Goal: Task Accomplishment & Management: Complete application form

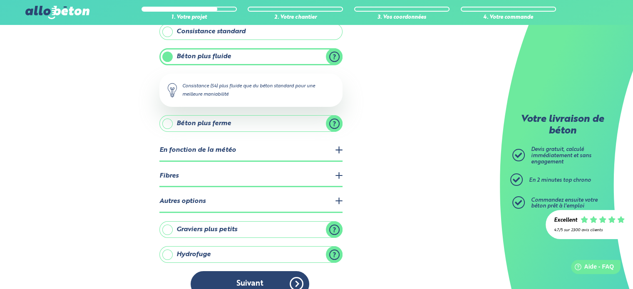
scroll to position [95, 0]
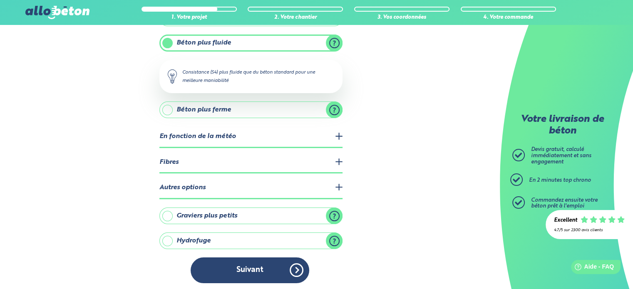
click at [171, 237] on label "Hydrofuge" at bounding box center [250, 241] width 183 height 17
click at [0, 0] on input "Hydrofuge" at bounding box center [0, 0] width 0 height 0
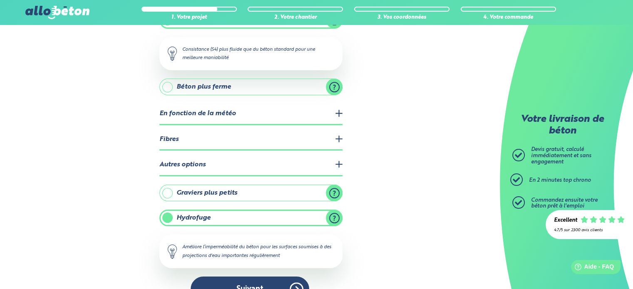
scroll to position [136, 0]
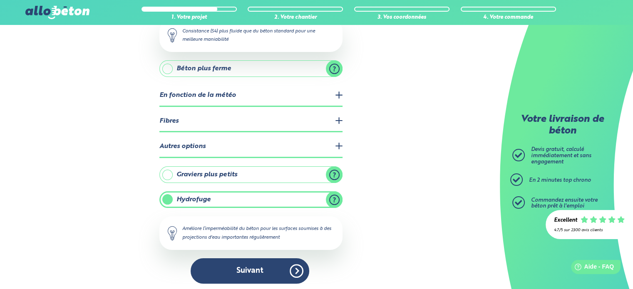
click at [171, 199] on label "Hydrofuge" at bounding box center [250, 199] width 183 height 17
click at [0, 0] on input "Hydrofuge" at bounding box center [0, 0] width 0 height 0
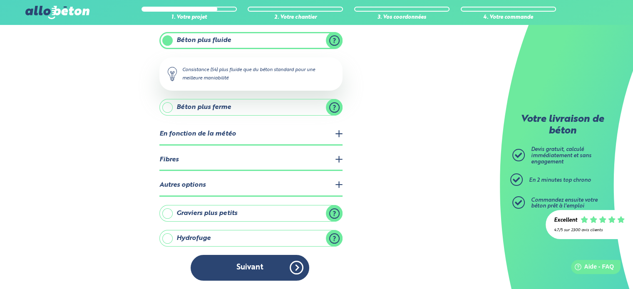
scroll to position [95, 0]
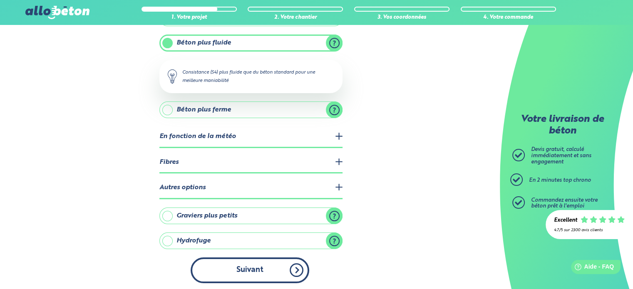
click at [260, 268] on button "Suivant" at bounding box center [250, 270] width 119 height 25
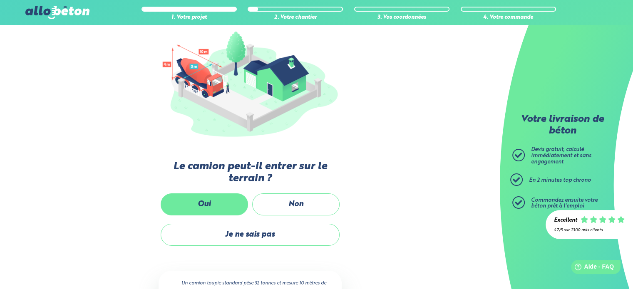
click at [228, 201] on label "Oui" at bounding box center [204, 204] width 87 height 22
click at [0, 0] on input "Oui" at bounding box center [0, 0] width 0 height 0
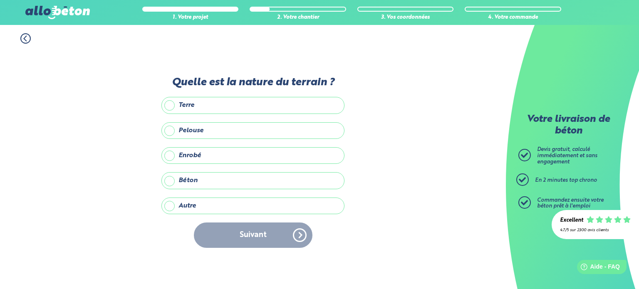
click at [168, 155] on label "Enrobé" at bounding box center [252, 155] width 183 height 17
click at [0, 0] on input "Enrobé" at bounding box center [0, 0] width 0 height 0
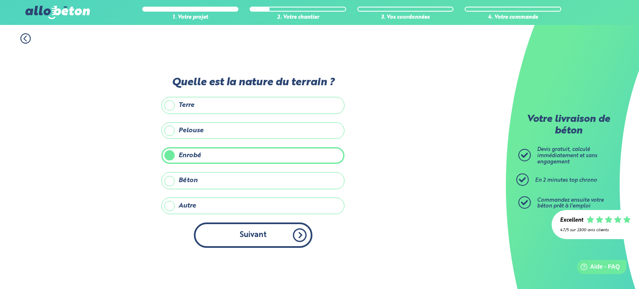
click at [253, 233] on button "Suivant" at bounding box center [253, 235] width 119 height 25
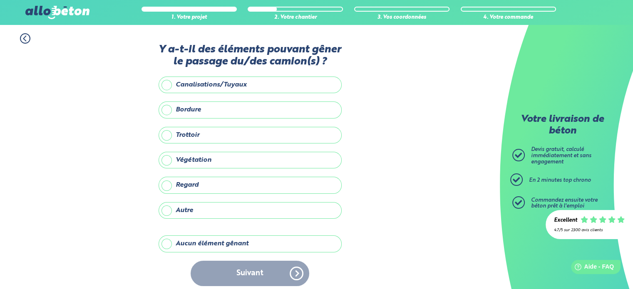
click at [166, 244] on label "Aucun élément gênant" at bounding box center [250, 243] width 183 height 17
click at [0, 0] on input "Aucun élément gênant" at bounding box center [0, 0] width 0 height 0
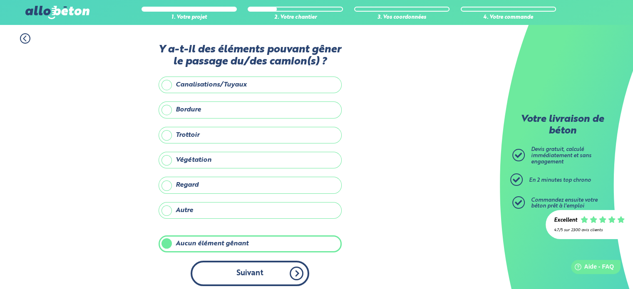
click at [249, 275] on button "Suivant" at bounding box center [250, 273] width 119 height 25
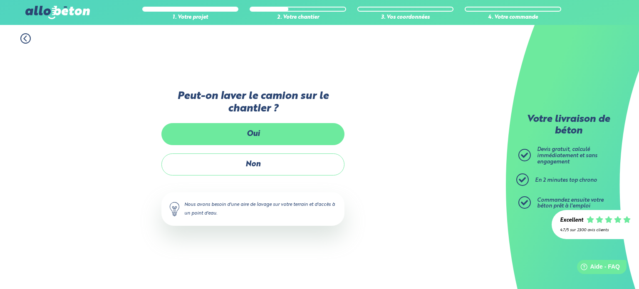
click at [246, 134] on label "Oui" at bounding box center [252, 134] width 183 height 22
click at [0, 0] on input "Oui" at bounding box center [0, 0] width 0 height 0
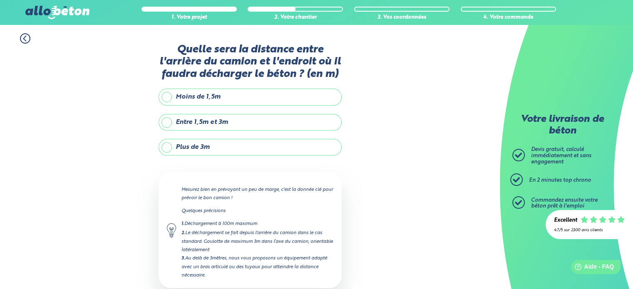
click at [163, 145] on label "Plus de 3m" at bounding box center [250, 147] width 183 height 17
click at [0, 0] on input "Plus de 3m" at bounding box center [0, 0] width 0 height 0
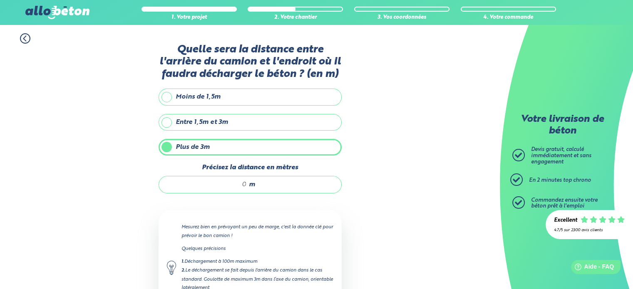
click at [245, 186] on input "Précisez la distance en mètres" at bounding box center [206, 185] width 79 height 8
type input "15"
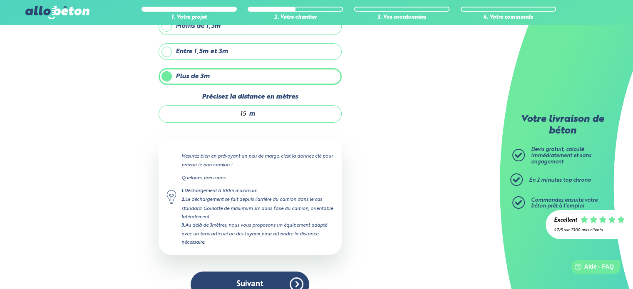
scroll to position [85, 0]
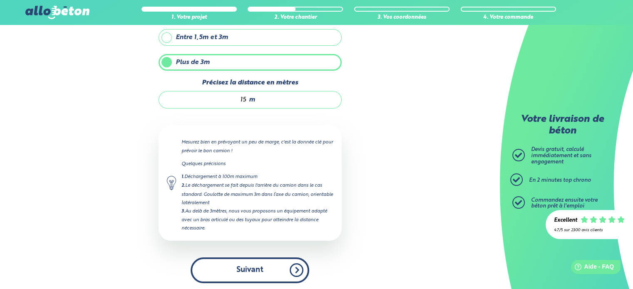
click at [259, 272] on button "Suivant" at bounding box center [250, 270] width 119 height 25
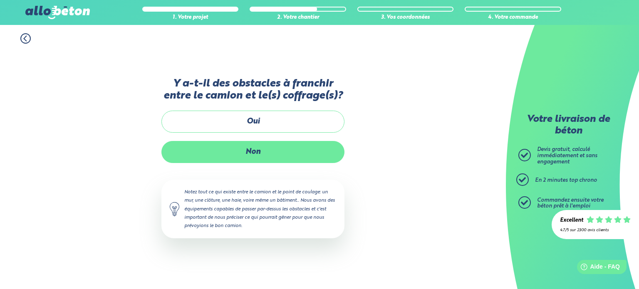
click at [253, 151] on label "Non" at bounding box center [252, 152] width 183 height 22
click at [0, 0] on input "Non" at bounding box center [0, 0] width 0 height 0
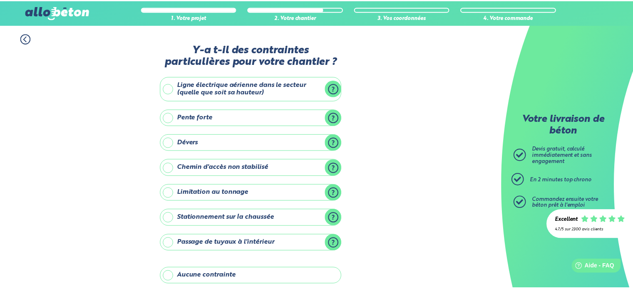
scroll to position [95, 0]
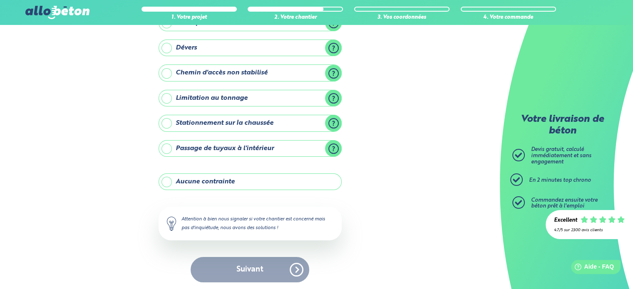
click at [335, 50] on label "Dévers" at bounding box center [250, 48] width 183 height 17
click at [0, 0] on input "Dévers" at bounding box center [0, 0] width 0 height 0
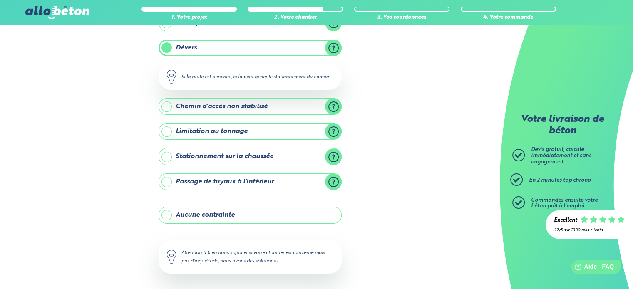
click at [204, 45] on label "Dévers" at bounding box center [250, 48] width 183 height 17
click at [0, 0] on input "Dévers" at bounding box center [0, 0] width 0 height 0
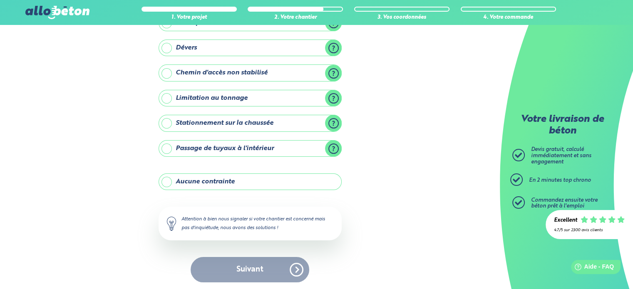
click at [204, 45] on label "Dévers" at bounding box center [250, 48] width 183 height 17
click at [0, 0] on input "Dévers" at bounding box center [0, 0] width 0 height 0
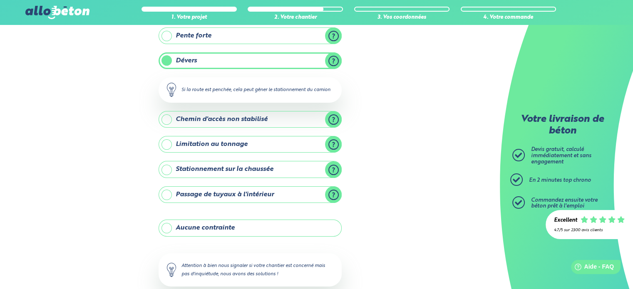
scroll to position [128, 0]
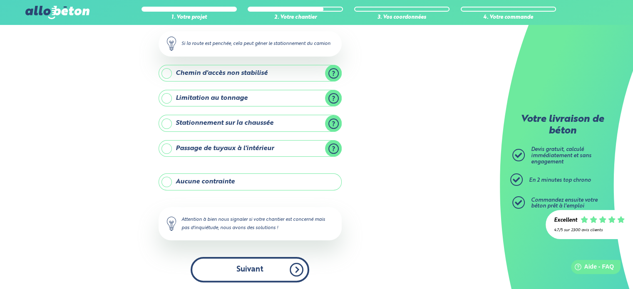
click at [257, 269] on button "Suivant" at bounding box center [250, 269] width 119 height 25
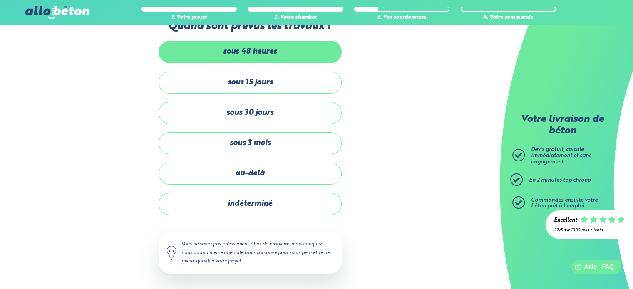
click at [255, 45] on label "sous 48 heures" at bounding box center [250, 52] width 183 height 22
click at [0, 0] on input "sous 48 heures" at bounding box center [0, 0] width 0 height 0
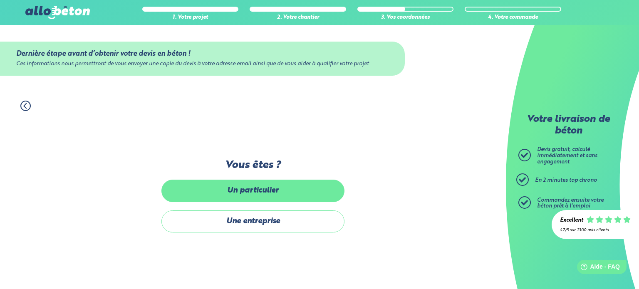
click at [263, 187] on label "Un particulier" at bounding box center [252, 191] width 183 height 22
click at [0, 0] on input "Un particulier" at bounding box center [0, 0] width 0 height 0
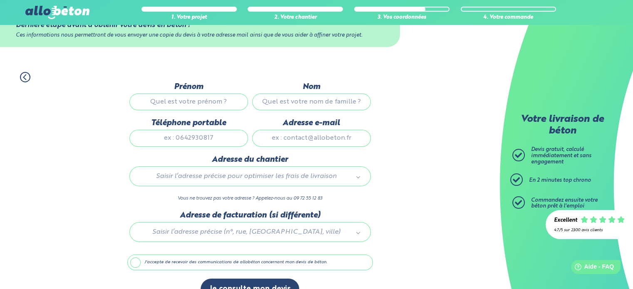
scroll to position [28, 0]
click at [170, 101] on input "Prénom" at bounding box center [188, 102] width 119 height 17
type input "ANTHONY"
click at [305, 103] on input "Nom" at bounding box center [311, 102] width 119 height 17
type input "TEIXEIRA"
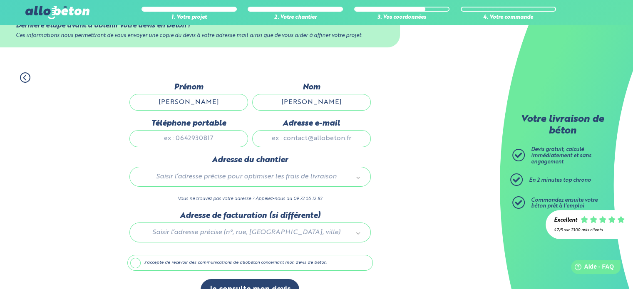
click at [205, 135] on input "Téléphone portable" at bounding box center [188, 138] width 119 height 17
type input "0663314389"
click at [295, 132] on input "Adresse e-mail" at bounding box center [311, 138] width 119 height 17
type input "T"
type input "texprive@gmail.com"
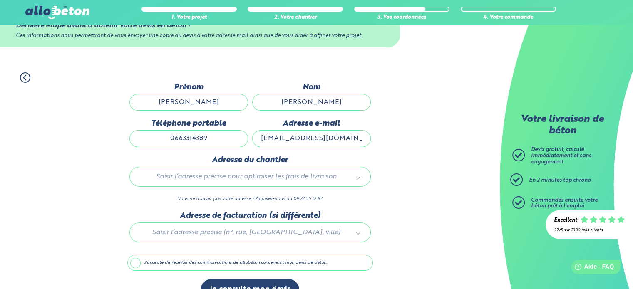
click at [194, 193] on div "Adresse du chantier Saisir l’adresse précise pour optimiser les frais de livrai…" at bounding box center [249, 184] width 245 height 56
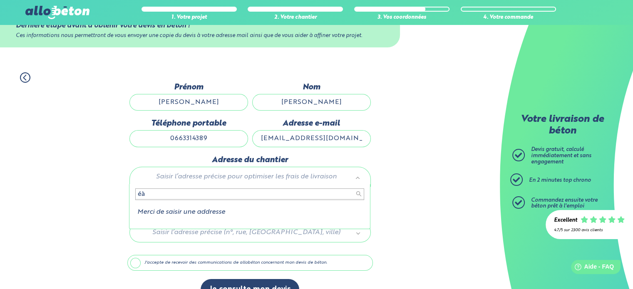
type input "é"
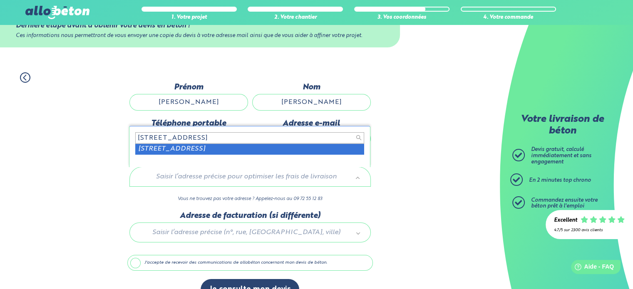
type input "20 BIS, route des brouilleaux"
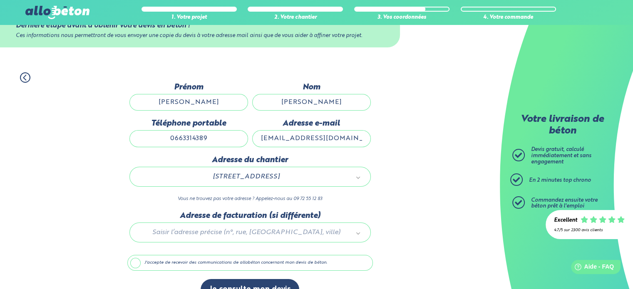
click at [139, 263] on label "J'accepte de recevoir des communications de allobéton concernant mon devis de b…" at bounding box center [249, 263] width 245 height 16
click at [0, 0] on input "J'accepte de recevoir des communications de allobéton concernant mon devis de b…" at bounding box center [0, 0] width 0 height 0
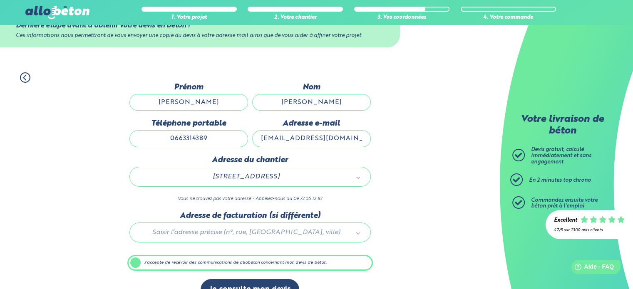
scroll to position [47, 0]
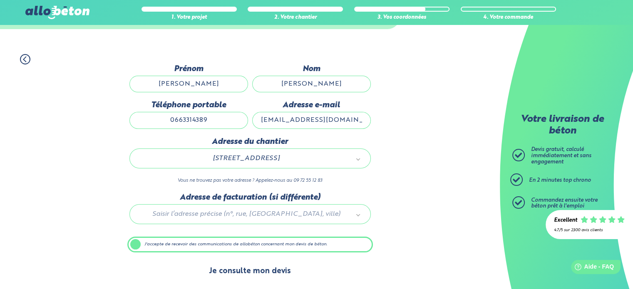
click at [253, 266] on button "Je consulte mon devis" at bounding box center [250, 271] width 99 height 21
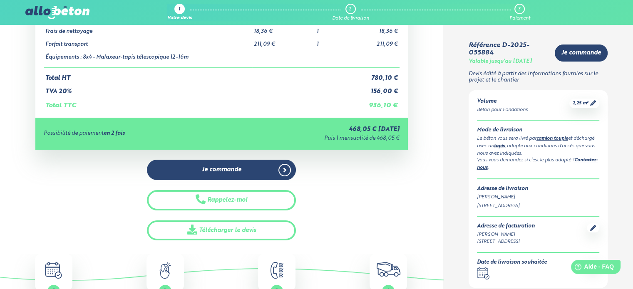
scroll to position [138, 0]
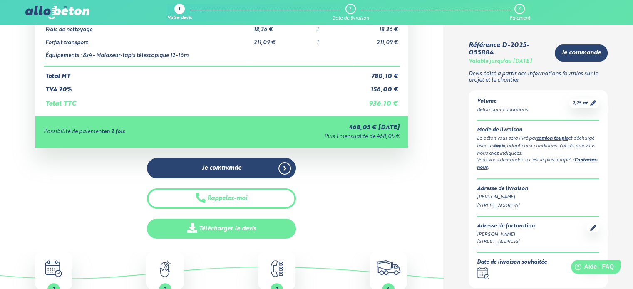
click at [227, 224] on link "Télécharger le devis" at bounding box center [221, 229] width 149 height 20
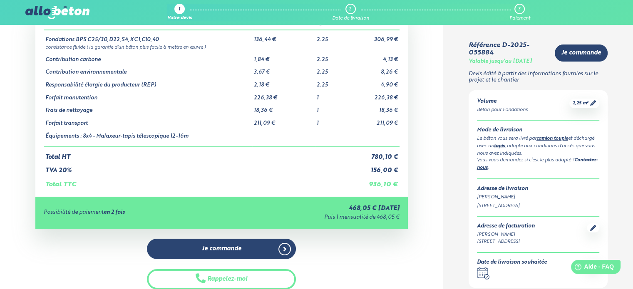
scroll to position [0, 0]
